Goal: Find specific page/section: Find specific page/section

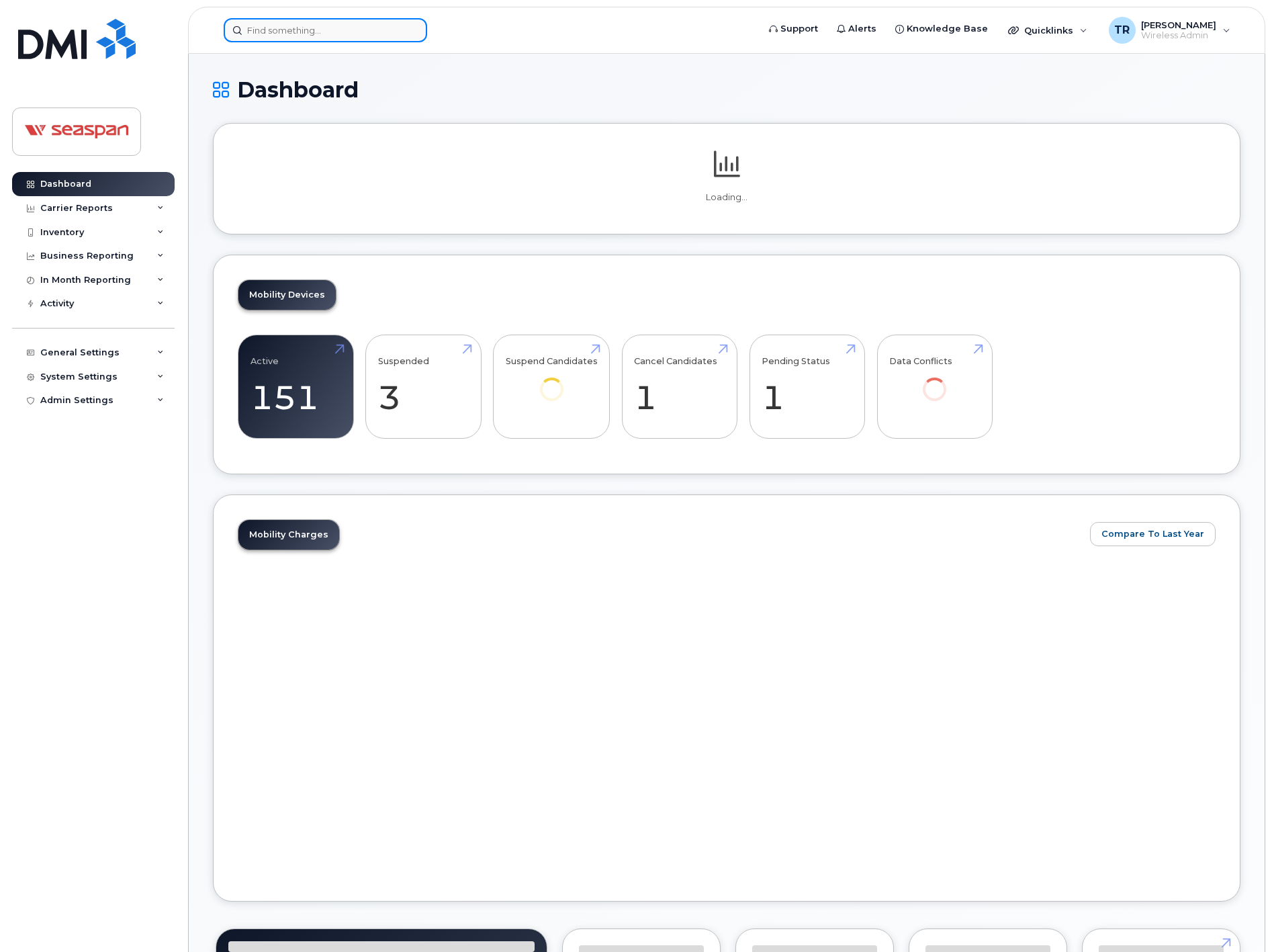
click at [365, 30] on input at bounding box center [325, 30] width 203 height 24
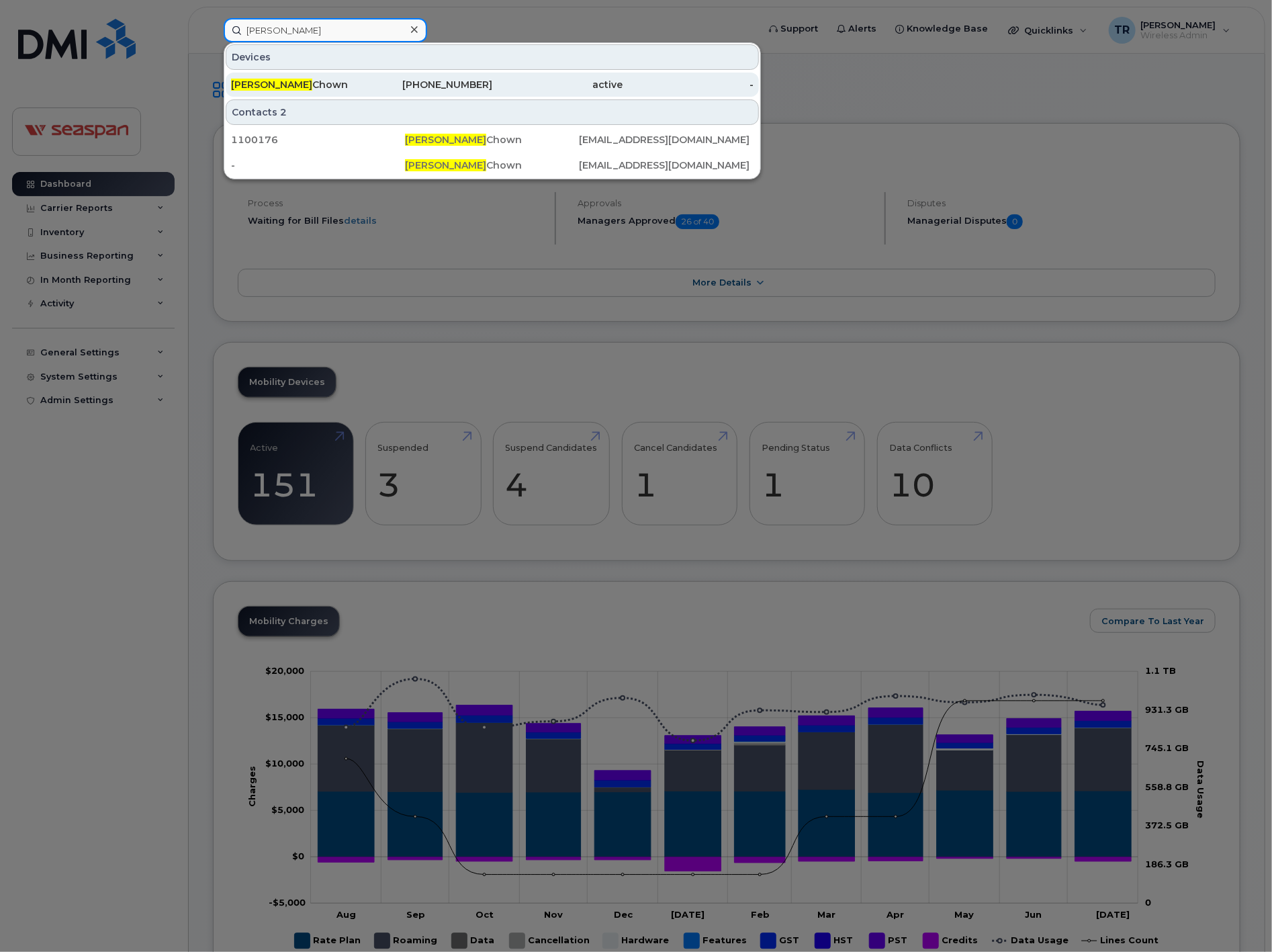
type input "mitch"
click at [338, 83] on div "Mitch Chown" at bounding box center [296, 84] width 131 height 14
